Goal: Task Accomplishment & Management: Use online tool/utility

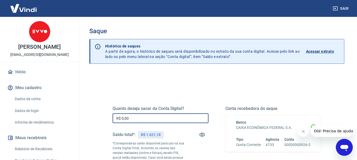
click at [139, 115] on input "R$ 0,00" at bounding box center [160, 119] width 96 height 10
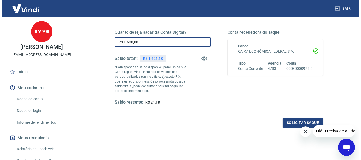
scroll to position [79, 0]
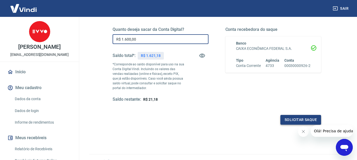
type input "R$ 1.600,00"
click at [293, 118] on button "Solicitar saque" at bounding box center [300, 120] width 41 height 10
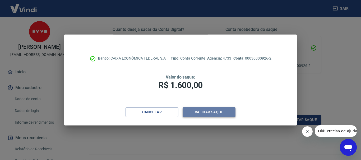
click at [215, 113] on button "Validar saque" at bounding box center [208, 112] width 53 height 10
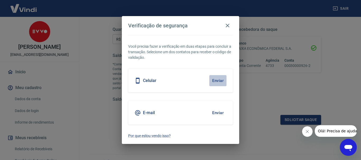
click at [219, 85] on button "Enviar" at bounding box center [217, 80] width 17 height 11
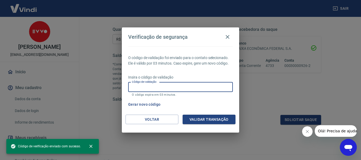
click at [210, 89] on input "Código de validação" at bounding box center [180, 87] width 105 height 10
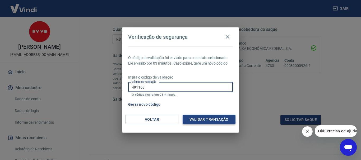
type input "491168"
click at [219, 118] on button "Validar transação" at bounding box center [208, 120] width 53 height 10
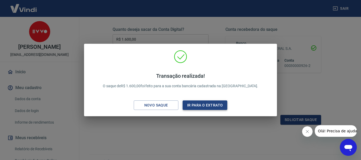
click at [214, 102] on button "Ir para o extrato" at bounding box center [204, 106] width 45 height 10
